Goal: Entertainment & Leisure: Consume media (video, audio)

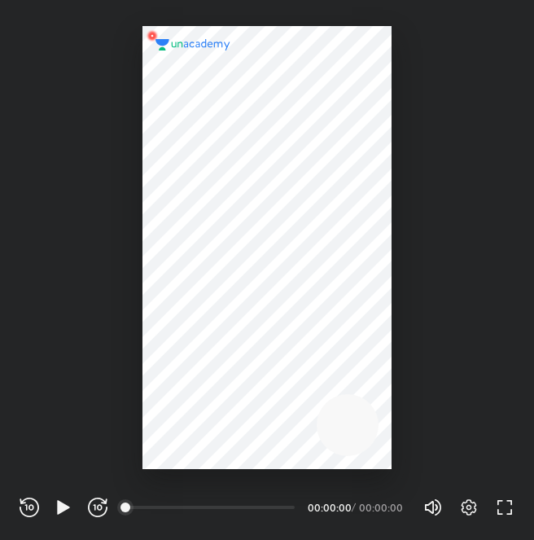
scroll to position [540, 534]
click at [65, 512] on icon "button" at bounding box center [64, 507] width 20 height 20
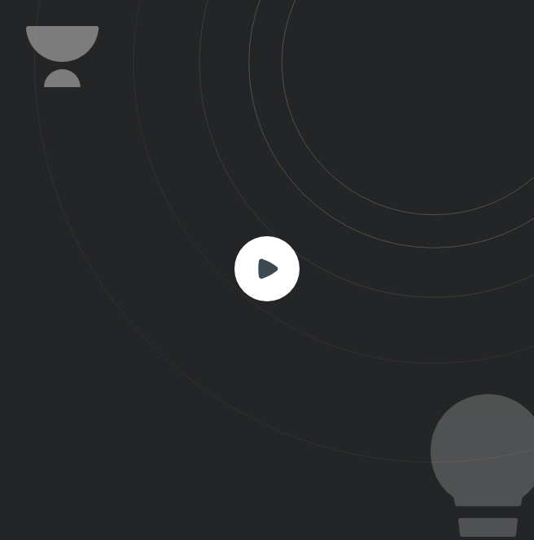
click at [268, 250] on rect at bounding box center [266, 268] width 65 height 65
click at [288, 260] on rect at bounding box center [266, 268] width 65 height 65
click at [262, 260] on icon at bounding box center [268, 268] width 20 height 20
click at [302, 264] on icon at bounding box center [284, 231] width 500 height 462
click at [208, 252] on icon at bounding box center [284, 231] width 500 height 462
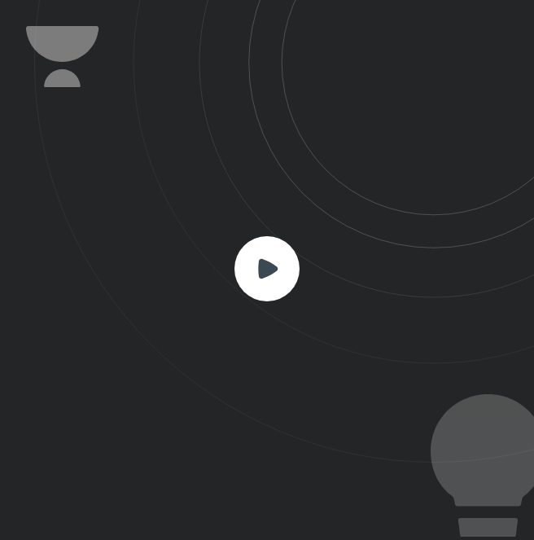
click at [208, 252] on icon at bounding box center [284, 231] width 500 height 462
drag, startPoint x: 209, startPoint y: 248, endPoint x: 217, endPoint y: 246, distance: 8.5
click at [217, 246] on icon at bounding box center [284, 231] width 500 height 462
click at [299, 271] on rect at bounding box center [266, 268] width 65 height 65
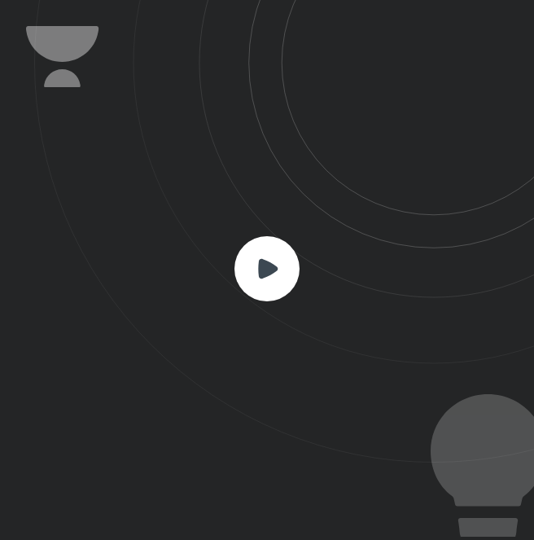
click at [238, 227] on icon at bounding box center [284, 231] width 500 height 462
click at [261, 317] on icon at bounding box center [284, 231] width 500 height 462
click at [254, 252] on rect at bounding box center [266, 268] width 65 height 65
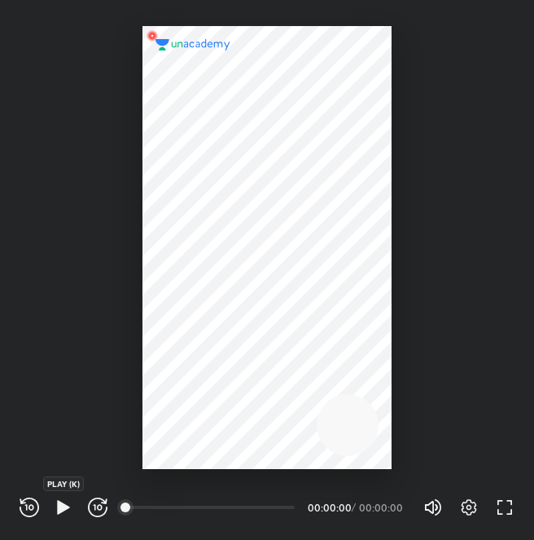
click at [55, 507] on icon "button" at bounding box center [64, 507] width 20 height 20
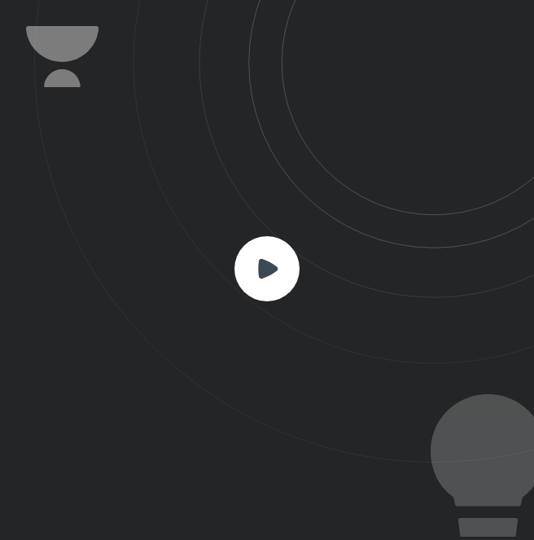
click at [259, 259] on rect at bounding box center [266, 268] width 65 height 65
click at [314, 259] on icon at bounding box center [284, 231] width 500 height 462
click at [267, 262] on icon at bounding box center [268, 268] width 20 height 20
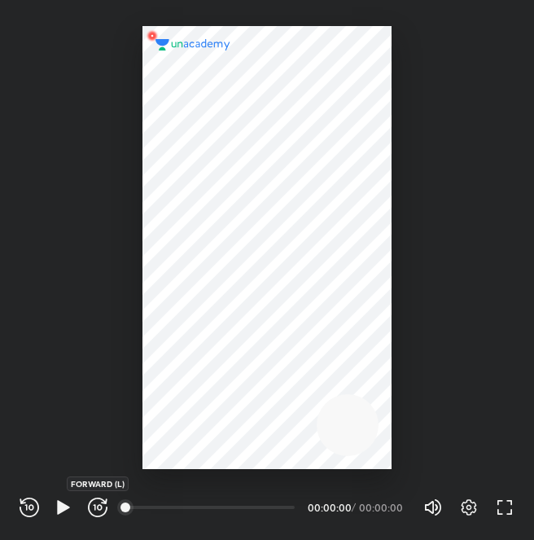
click at [97, 502] on icon "button" at bounding box center [98, 507] width 20 height 20
click at [96, 502] on icon "button" at bounding box center [98, 507] width 20 height 20
click at [60, 508] on icon "button" at bounding box center [63, 507] width 12 height 14
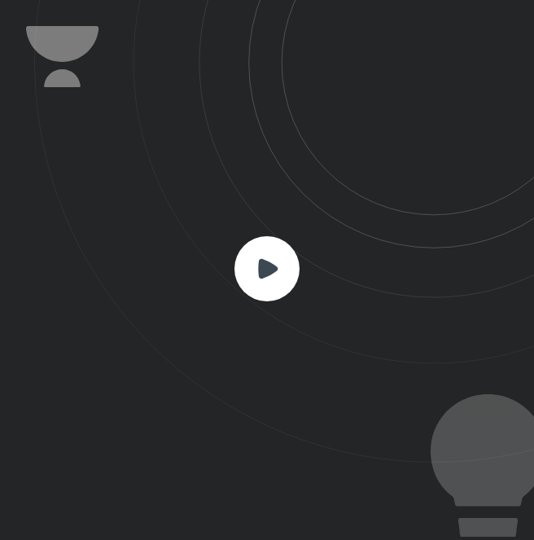
click at [248, 266] on rect at bounding box center [266, 268] width 65 height 65
click at [280, 282] on rect at bounding box center [266, 268] width 65 height 65
click at [272, 256] on rect at bounding box center [266, 268] width 65 height 65
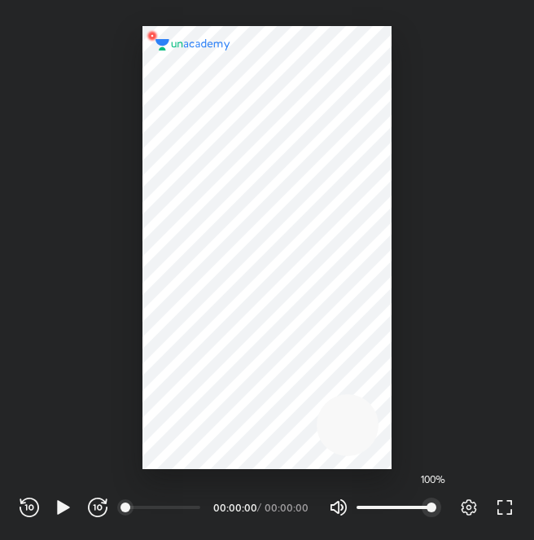
click at [436, 504] on span "100%" at bounding box center [432, 507] width 10 height 10
click at [332, 504] on icon "button" at bounding box center [339, 507] width 20 height 20
click at [55, 510] on icon "button" at bounding box center [64, 507] width 20 height 20
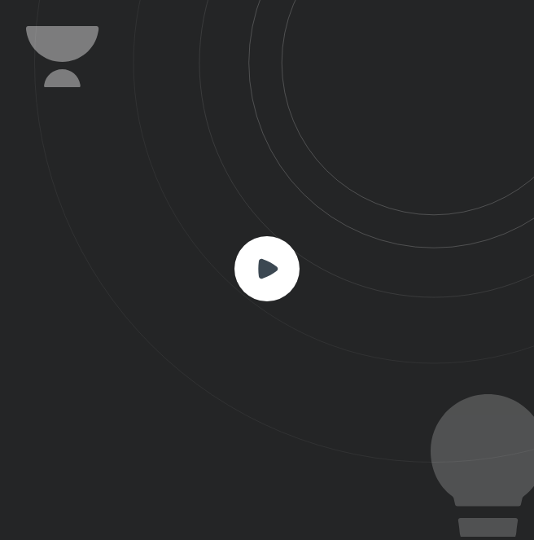
click at [264, 269] on icon at bounding box center [268, 268] width 20 height 20
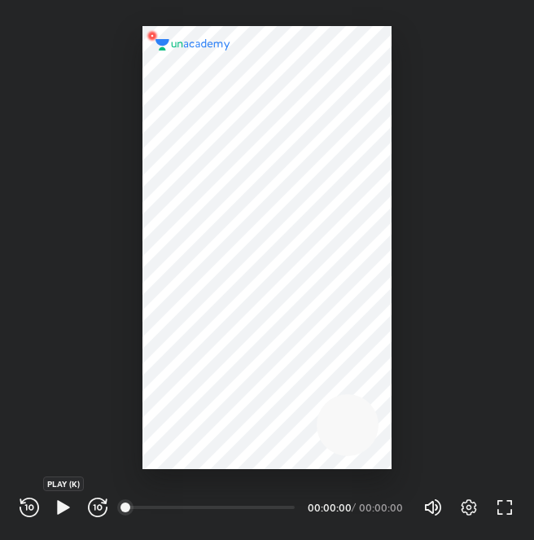
click at [59, 514] on icon "button" at bounding box center [64, 507] width 20 height 20
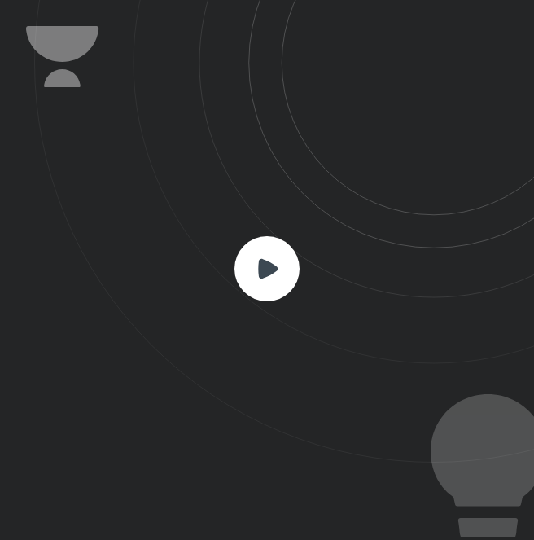
click at [269, 322] on icon at bounding box center [284, 231] width 500 height 462
click at [259, 239] on icon at bounding box center [266, 268] width 65 height 65
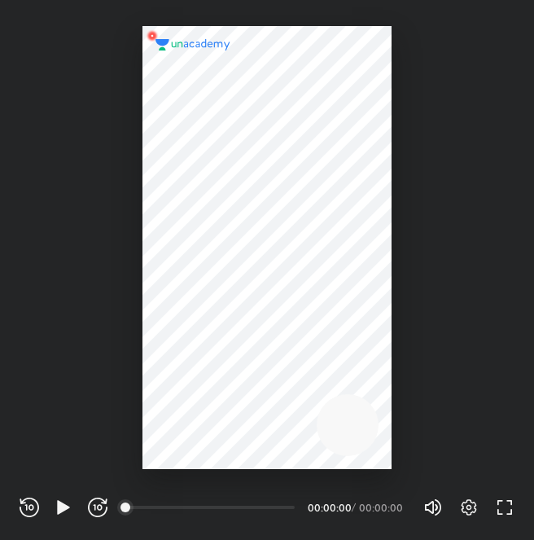
scroll to position [540, 534]
click at [63, 510] on icon "button" at bounding box center [63, 507] width 12 height 14
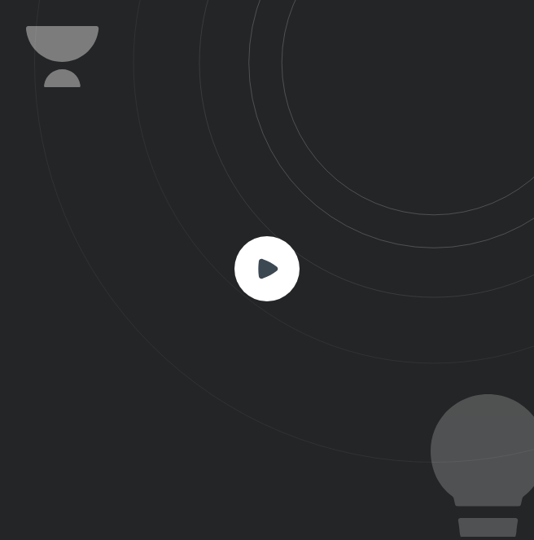
click at [266, 271] on icon at bounding box center [268, 268] width 20 height 20
